Goal: Navigation & Orientation: Find specific page/section

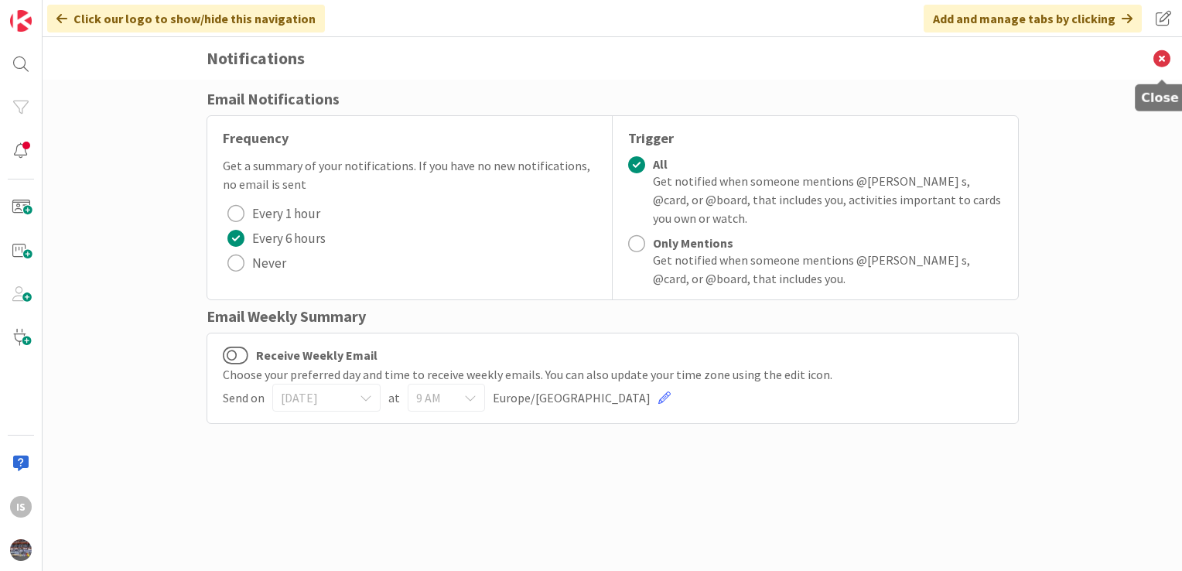
click at [1162, 50] on icon at bounding box center [1162, 58] width 40 height 43
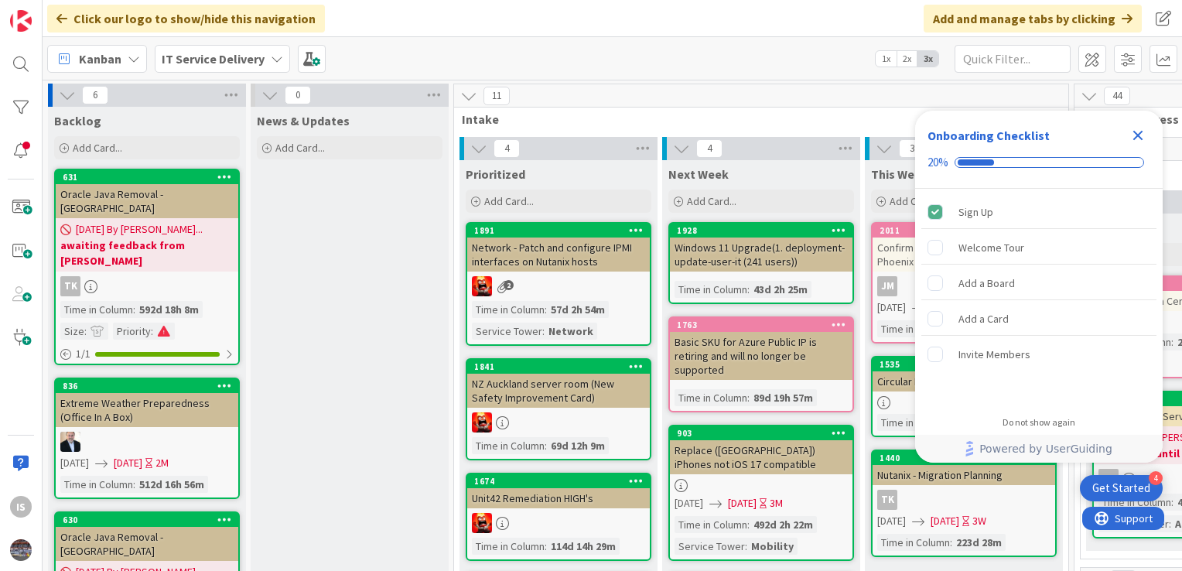
click at [1135, 135] on icon "Close Checklist" at bounding box center [1137, 135] width 19 height 19
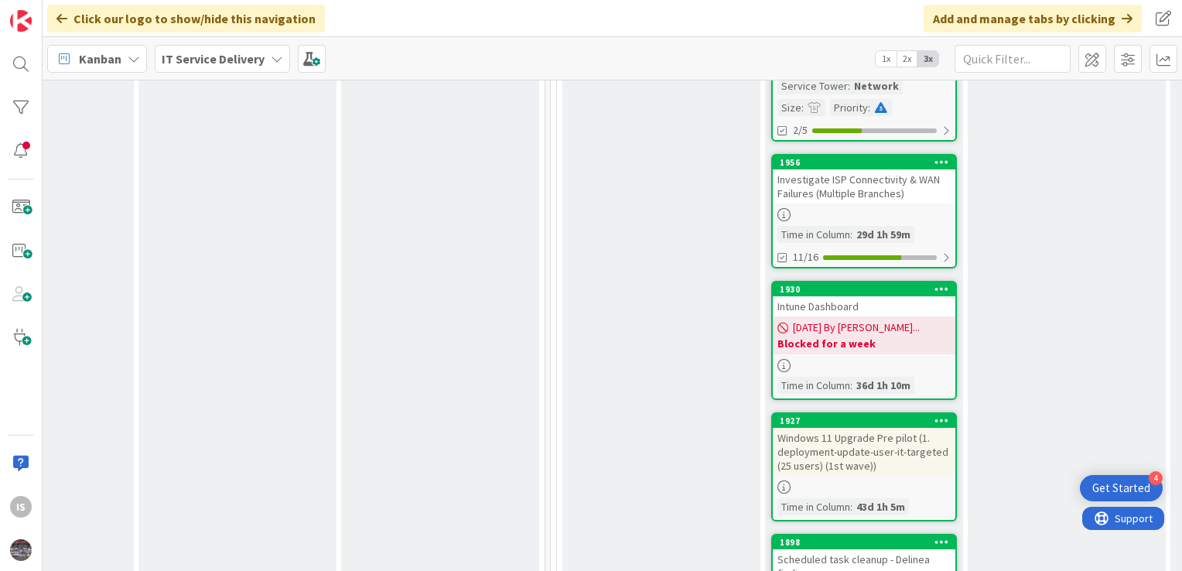
scroll to position [2413, 524]
